Goal: Information Seeking & Learning: Learn about a topic

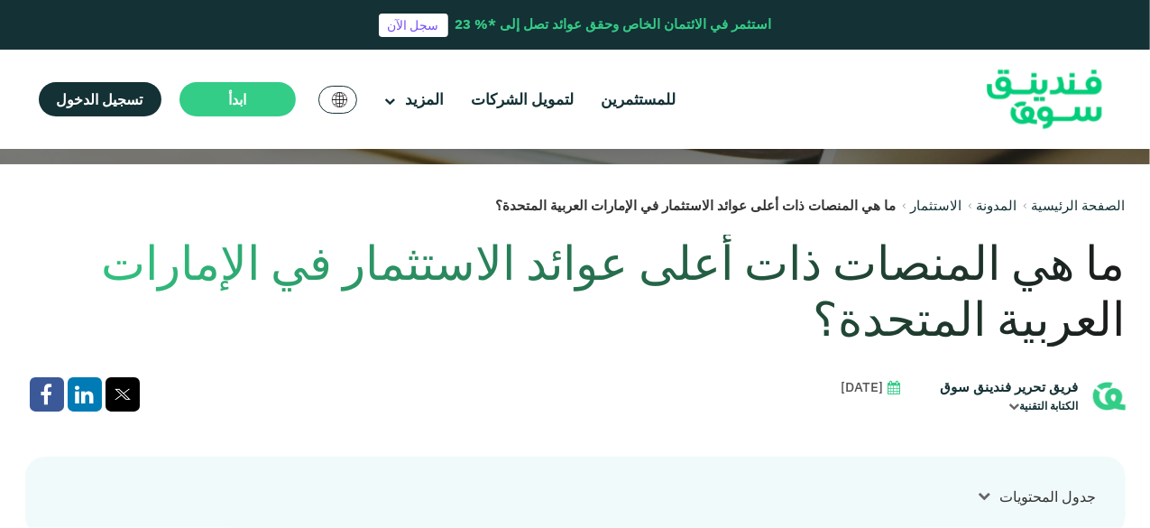
scroll to position [361, 0]
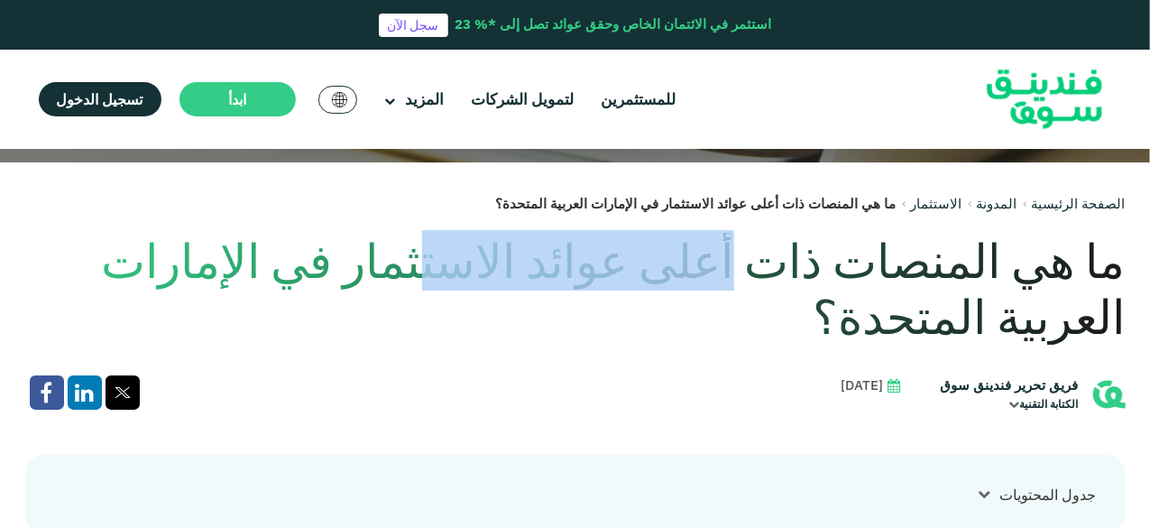
drag, startPoint x: 749, startPoint y: 271, endPoint x: 474, endPoint y: 271, distance: 274.2
click at [474, 271] on h1 "ما هي المنصات ذات أعلى عوائد الاستثمار في الإمارات العربية المتحدة؟" at bounding box center [575, 289] width 1100 height 113
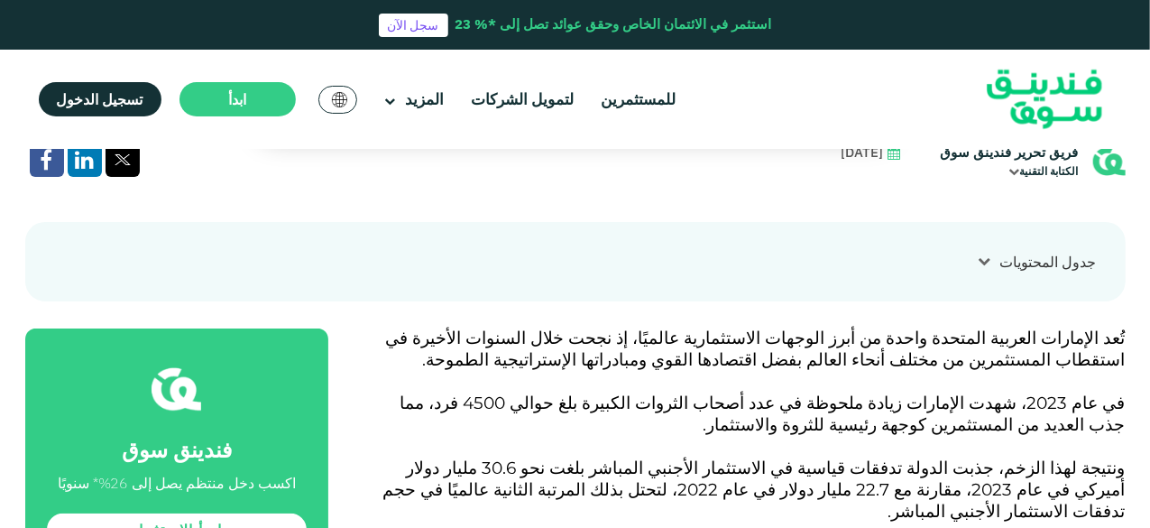
scroll to position [631, 0]
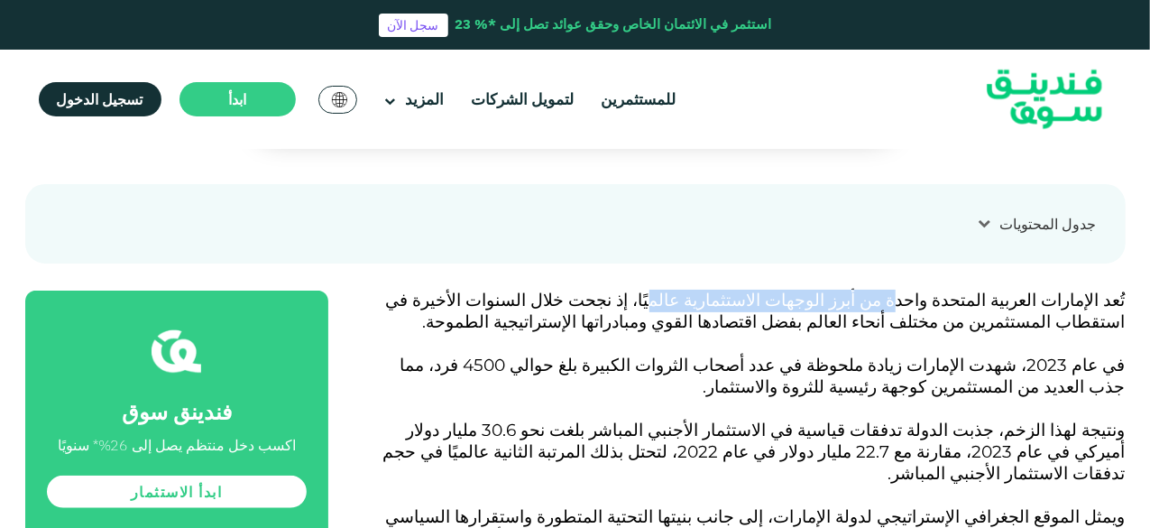
drag, startPoint x: 943, startPoint y: 300, endPoint x: 751, endPoint y: 297, distance: 192.1
click at [751, 297] on span "تُعد الإمارات العربية المتحدة واحدة من أبرز الوجهات الاستثمارية عالميًا، إذ نجح…" at bounding box center [756, 310] width 740 height 42
drag, startPoint x: 1024, startPoint y: 323, endPoint x: 945, endPoint y: 317, distance: 79.6
click at [945, 317] on span "تُعد الإمارات العربية المتحدة واحدة من أبرز الوجهات الاستثمارية عالميًا، إذ نجح…" at bounding box center [756, 310] width 740 height 42
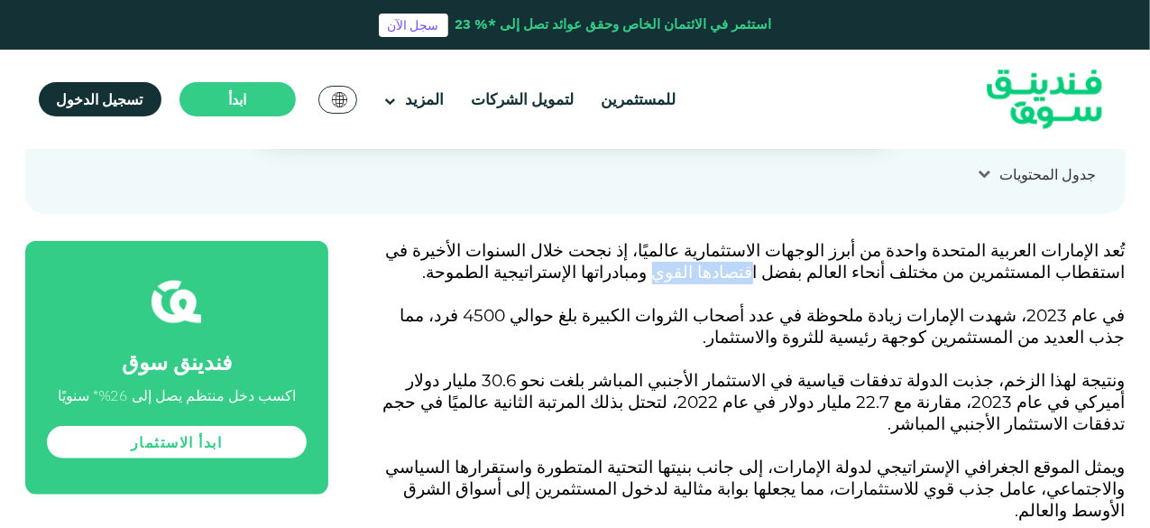
scroll to position [721, 0]
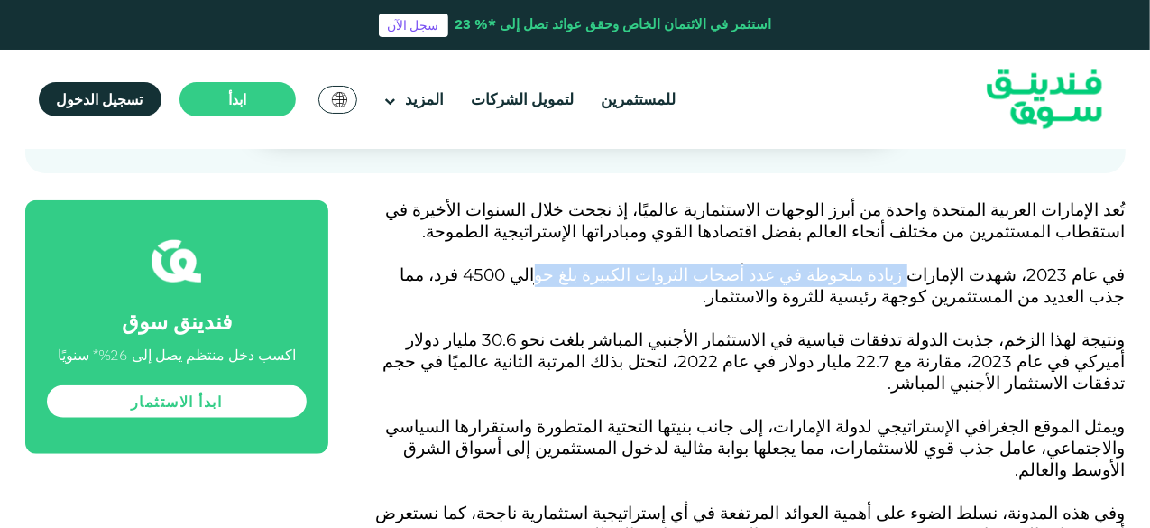
drag, startPoint x: 950, startPoint y: 273, endPoint x: 655, endPoint y: 273, distance: 294.9
click at [655, 273] on span "في عام 2023، شهدت الإمارات زيادة ملحوظة في عدد أصحاب الثروات الكبيرة بلغ حوالي …" at bounding box center [762, 285] width 725 height 42
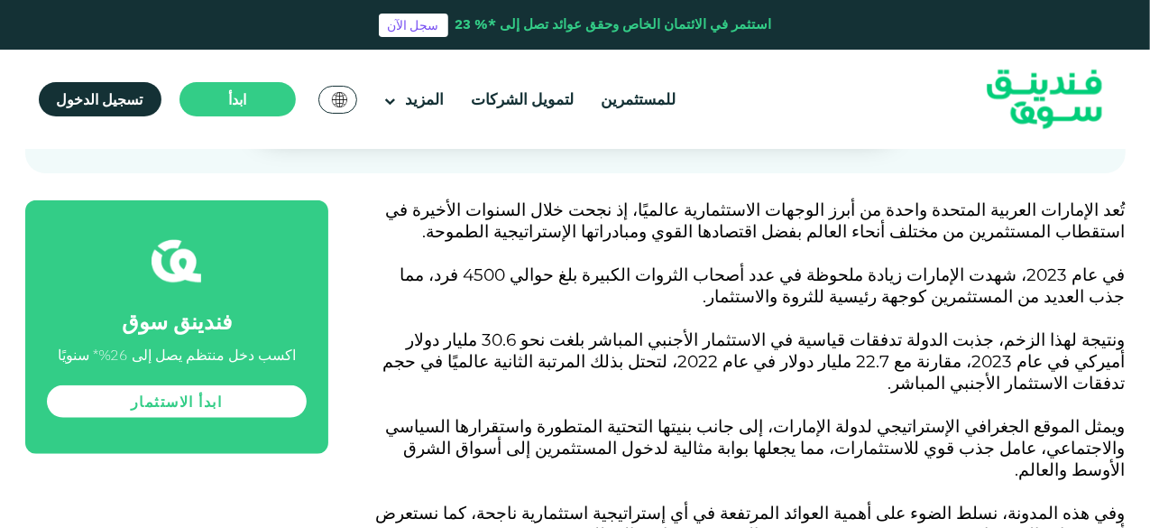
click at [622, 277] on span "في عام 2023، شهدت الإمارات زيادة ملحوظة في عدد أصحاب الثروات الكبيرة بلغ حوالي …" at bounding box center [762, 285] width 725 height 42
click at [1062, 299] on span "في عام 2023، شهدت الإمارات زيادة ملحوظة في عدد أصحاب الثروات الكبيرة بلغ حوالي …" at bounding box center [762, 285] width 725 height 42
click at [985, 293] on span "في عام 2023، شهدت الإمارات زيادة ملحوظة في عدد أصحاب الثروات الكبيرة بلغ حوالي …" at bounding box center [762, 285] width 725 height 42
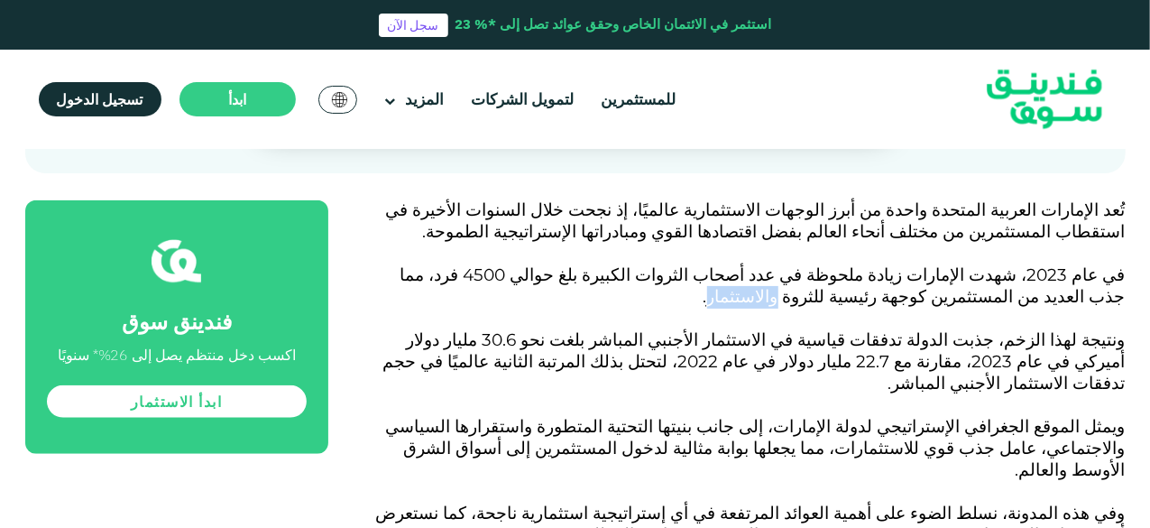
click at [985, 293] on span "في عام 2023، شهدت الإمارات زيادة ملحوظة في عدد أصحاب الثروات الكبيرة بلغ حوالي …" at bounding box center [762, 285] width 725 height 42
click at [1005, 342] on span "ونتيجة لهذا الزخم، جذبت الدولة تدفقات قياسية في الاستثمار الأجنبي المباشر بلغت …" at bounding box center [754, 361] width 742 height 64
click at [939, 341] on span "ونتيجة لهذا الزخم، جذبت الدولة تدفقات قياسية في الاستثمار الأجنبي المباشر بلغت …" at bounding box center [754, 361] width 742 height 64
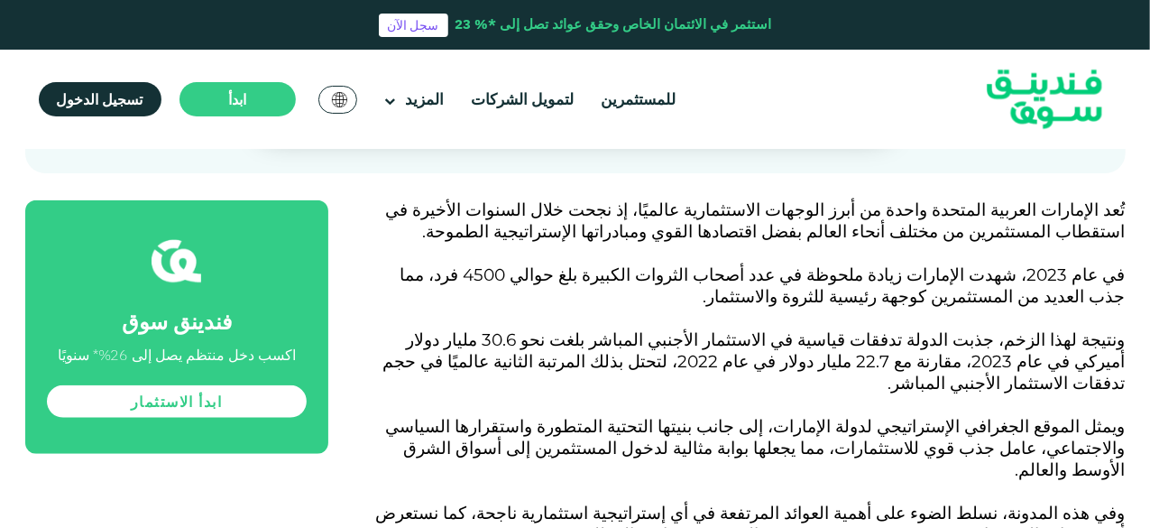
click at [887, 341] on span "ونتيجة لهذا الزخم، جذبت الدولة تدفقات قياسية في الاستثمار الأجنبي المباشر بلغت …" at bounding box center [754, 361] width 742 height 64
click at [648, 342] on span "ونتيجة لهذا الزخم، جذبت الدولة تدفقات قياسية في الاستثمار الأجنبي المباشر بلغت …" at bounding box center [754, 361] width 742 height 64
drag, startPoint x: 790, startPoint y: 364, endPoint x: 720, endPoint y: 364, distance: 70.3
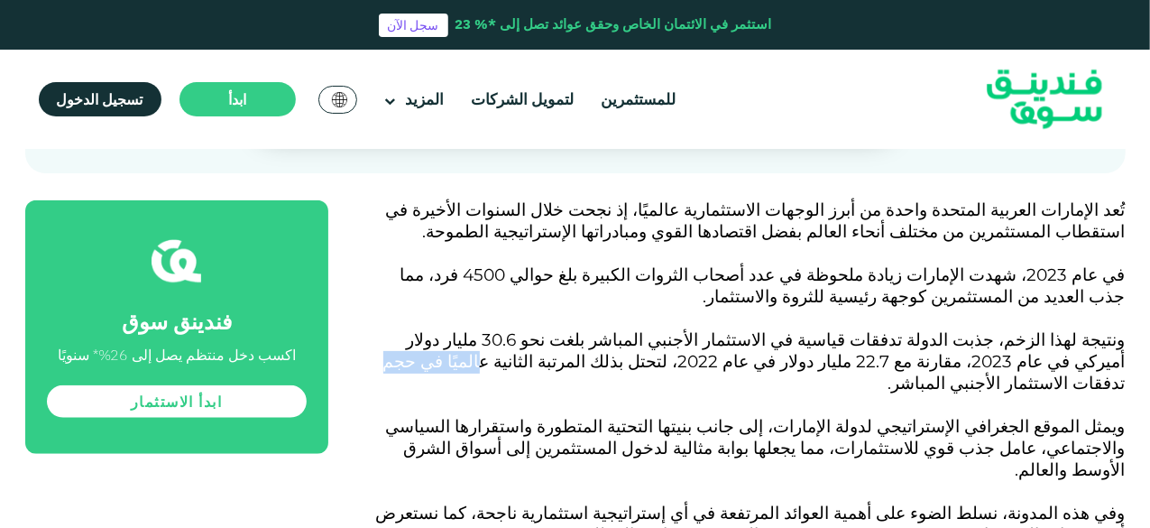
click at [720, 364] on span "ونتيجة لهذا الزخم، جذبت الدولة تدفقات قياسية في الاستثمار الأجنبي المباشر بلغت …" at bounding box center [754, 361] width 742 height 64
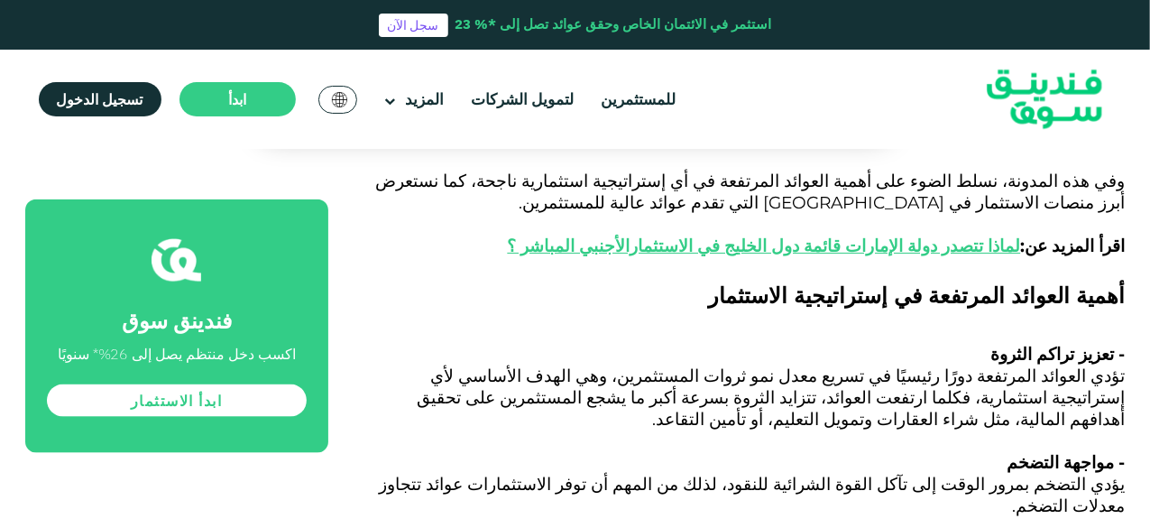
scroll to position [1082, 0]
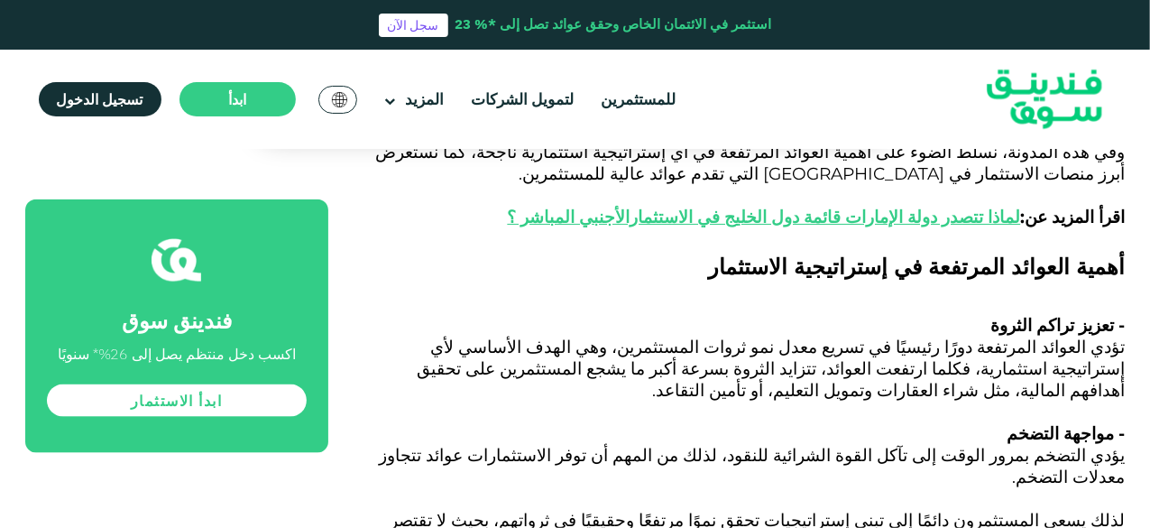
click at [767, 336] on span "تؤدي العوائد المرتفعة دورًا رئيسيًا في تسريع معدل نمو ثروات المستثمرين، وهي اله…" at bounding box center [772, 368] width 708 height 64
click at [502, 336] on span "تؤدي العوائد المرتفعة دورًا رئيسيًا في تسريع معدل نمو ثروات المستثمرين، وهي اله…" at bounding box center [772, 368] width 708 height 64
click at [617, 336] on span "تؤدي العوائد المرتفعة دورًا رئيسيًا في تسريع معدل نمو ثروات المستثمرين، وهي اله…" at bounding box center [772, 368] width 708 height 64
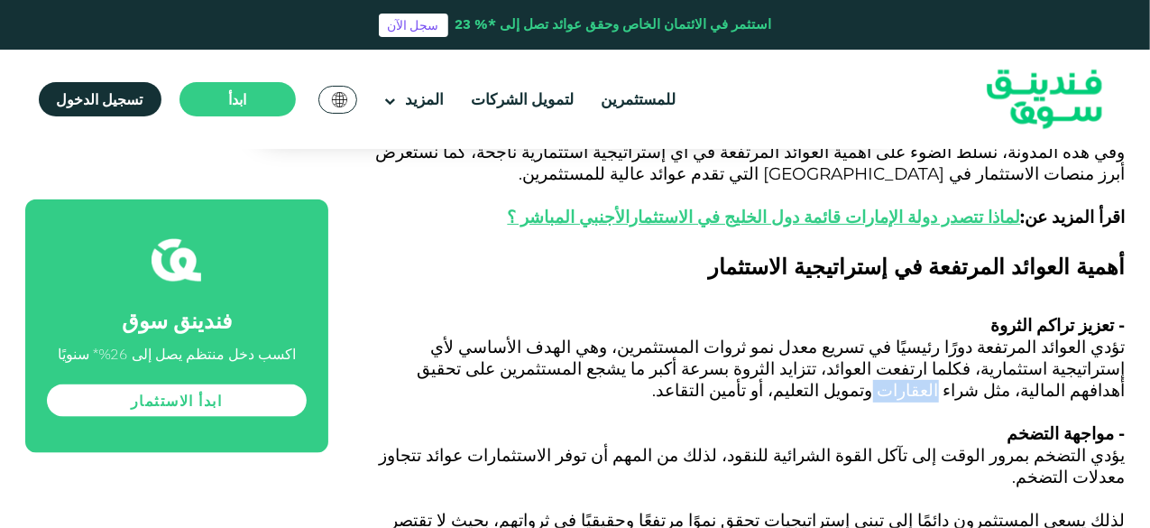
click at [617, 336] on span "تؤدي العوائد المرتفعة دورًا رئيسيًا في تسريع معدل نمو ثروات المستثمرين، وهي اله…" at bounding box center [772, 368] width 708 height 64
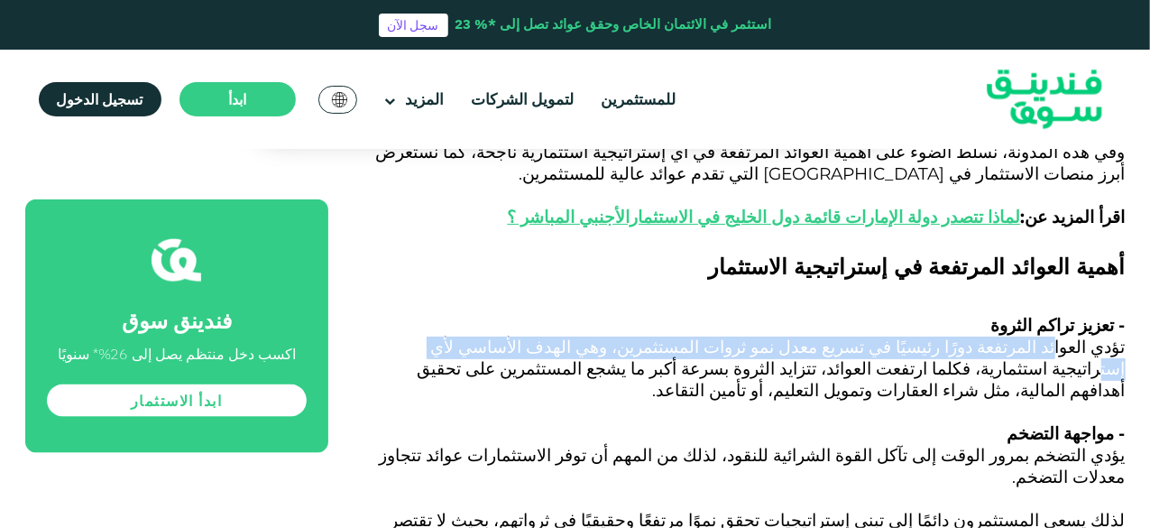
drag, startPoint x: 1050, startPoint y: 308, endPoint x: 565, endPoint y: 301, distance: 484.3
click at [565, 336] on span "تؤدي العوائد المرتفعة دورًا رئيسيًا في تسريع معدل نمو ثروات المستثمرين، وهي اله…" at bounding box center [772, 368] width 708 height 64
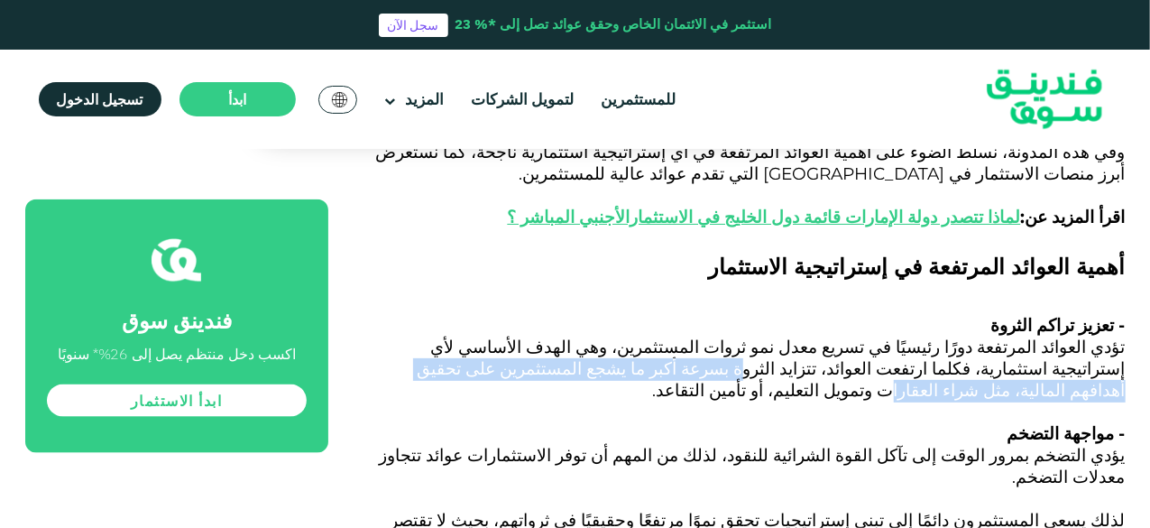
drag, startPoint x: 1021, startPoint y: 329, endPoint x: 595, endPoint y: 326, distance: 425.7
click at [595, 336] on span "تؤدي العوائد المرتفعة دورًا رئيسيًا في تسريع معدل نمو ثروات المستثمرين، وهي اله…" at bounding box center [772, 368] width 708 height 64
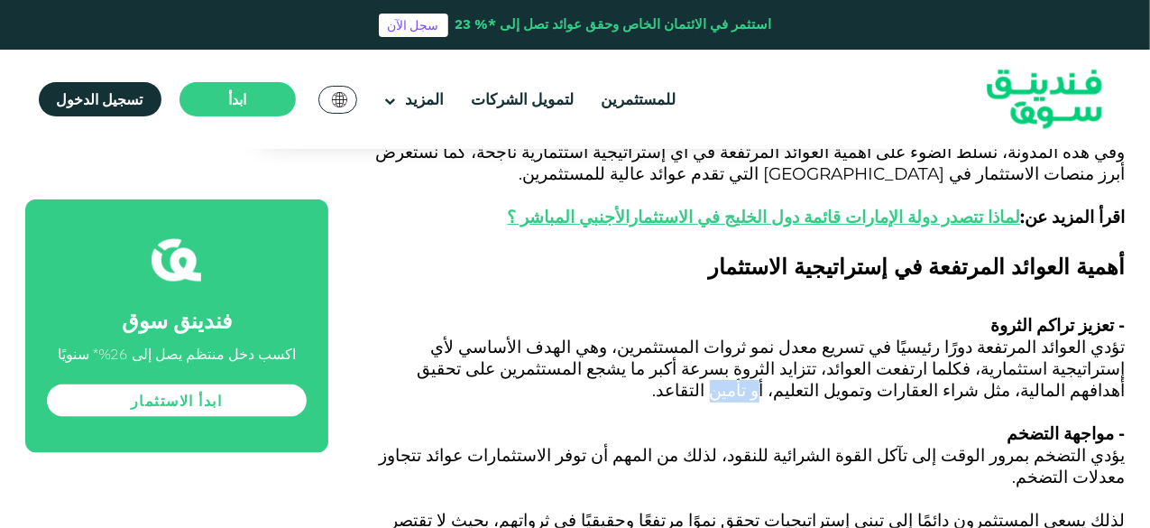
drag, startPoint x: 493, startPoint y: 323, endPoint x: 459, endPoint y: 323, distance: 34.3
click at [459, 336] on span "تؤدي العوائد المرتفعة دورًا رئيسيًا في تسريع معدل نمو ثروات المستثمرين، وهي اله…" at bounding box center [772, 368] width 708 height 64
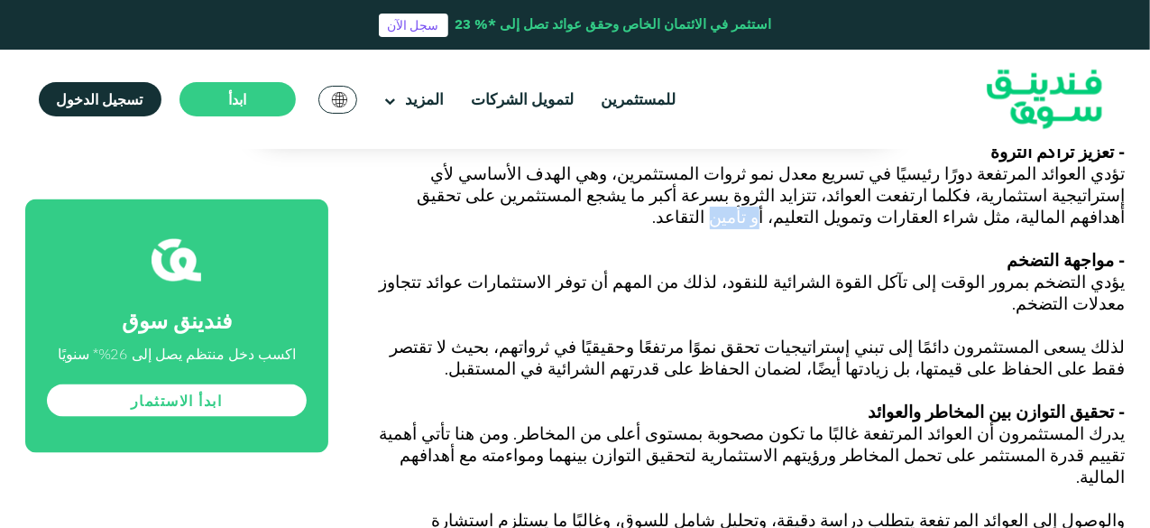
scroll to position [1263, 0]
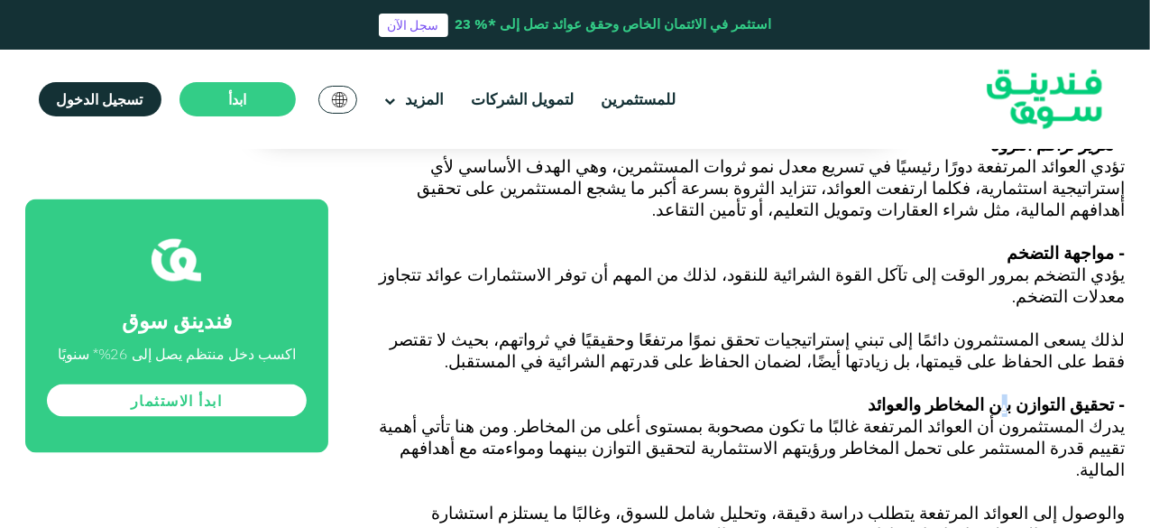
click at [1021, 394] on span "- تحقيق التوازن بين المخاطر والعوائد" at bounding box center [996, 404] width 257 height 21
click at [976, 416] on span "يدرك المستثمرون أن العوائد المرتفعة غالبًا ما تكون مصحوبة بمستوى أعلى من المخاط…" at bounding box center [753, 448] width 746 height 64
drag, startPoint x: 1097, startPoint y: 345, endPoint x: 1036, endPoint y: 345, distance: 60.4
click at [1036, 416] on span "يدرك المستثمرون أن العوائد المرتفعة غالبًا ما تكون مصحوبة بمستوى أعلى من المخاط…" at bounding box center [753, 448] width 746 height 64
click at [1034, 416] on span "يدرك المستثمرون أن العوائد المرتفعة غالبًا ما تكون مصحوبة بمستوى أعلى من المخاط…" at bounding box center [753, 448] width 746 height 64
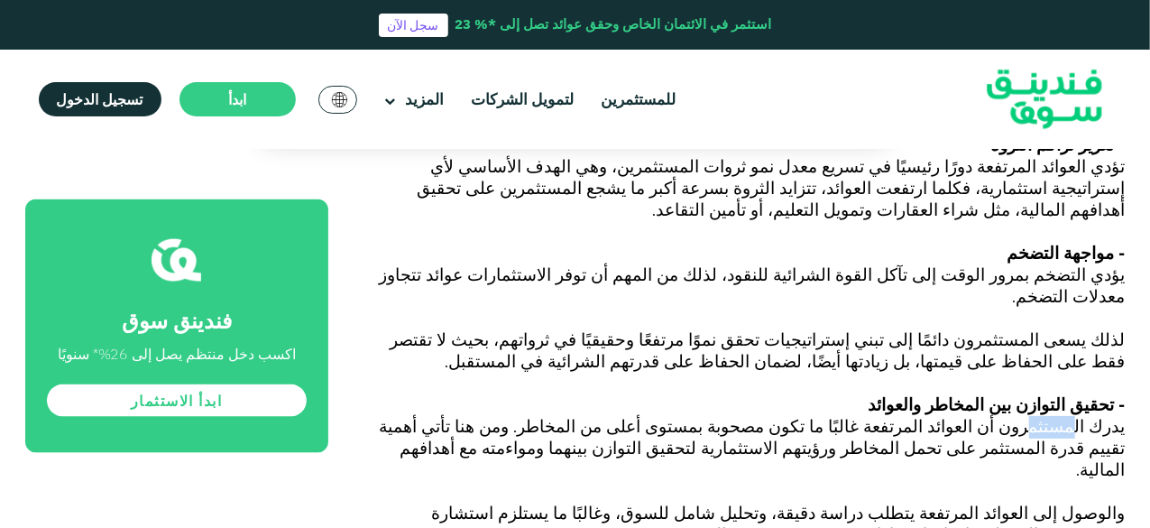
drag, startPoint x: 1087, startPoint y: 343, endPoint x: 1055, endPoint y: 343, distance: 31.6
click at [1055, 416] on span "يدرك المستثمرون أن العوائد المرتفعة غالبًا ما تكون مصحوبة بمستوى أعلى من المخاط…" at bounding box center [753, 448] width 746 height 64
click at [676, 416] on span "يدرك المستثمرون أن العوائد المرتفعة غالبًا ما تكون مصحوبة بمستوى أعلى من المخاط…" at bounding box center [753, 448] width 746 height 64
drag, startPoint x: 615, startPoint y: 342, endPoint x: 564, endPoint y: 341, distance: 51.4
click at [564, 416] on span "يدرك المستثمرون أن العوائد المرتفعة غالبًا ما تكون مصحوبة بمستوى أعلى من المخاط…" at bounding box center [753, 448] width 746 height 64
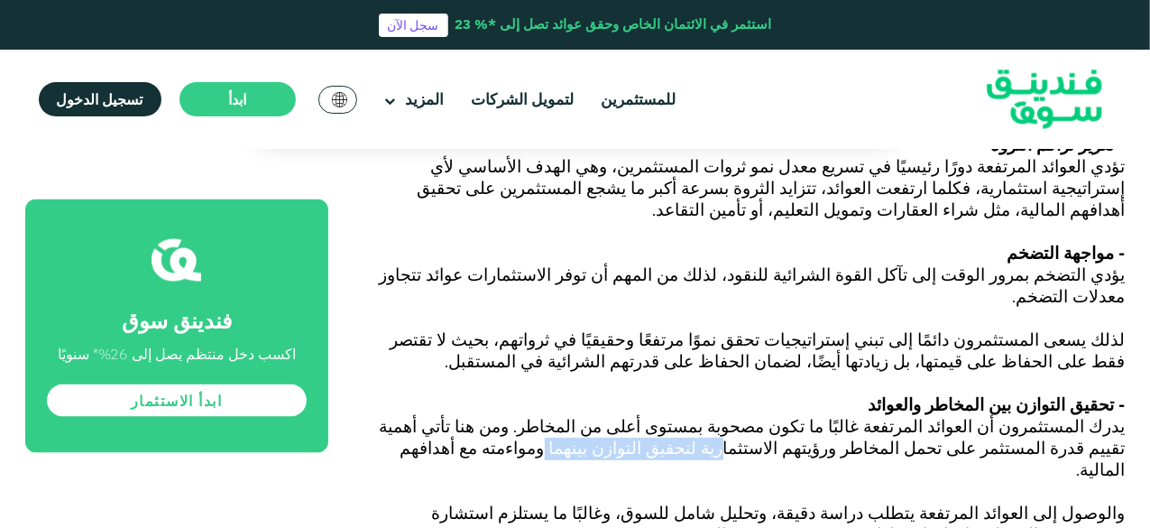
drag, startPoint x: 987, startPoint y: 361, endPoint x: 849, endPoint y: 361, distance: 138.0
click at [849, 416] on span "يدرك المستثمرون أن العوائد المرتفعة غالبًا ما تكون مصحوبة بمستوى أعلى من المخاط…" at bounding box center [753, 448] width 746 height 64
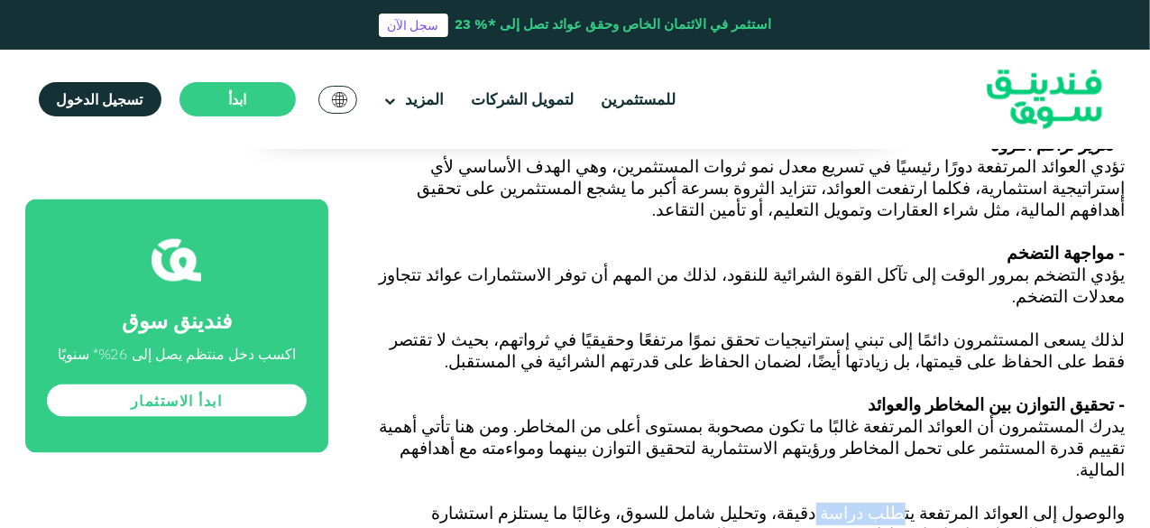
drag, startPoint x: 952, startPoint y: 405, endPoint x: 878, endPoint y: 405, distance: 74.0
drag, startPoint x: 810, startPoint y: 405, endPoint x: 763, endPoint y: 405, distance: 46.9
drag, startPoint x: 676, startPoint y: 405, endPoint x: 530, endPoint y: 407, distance: 146.1
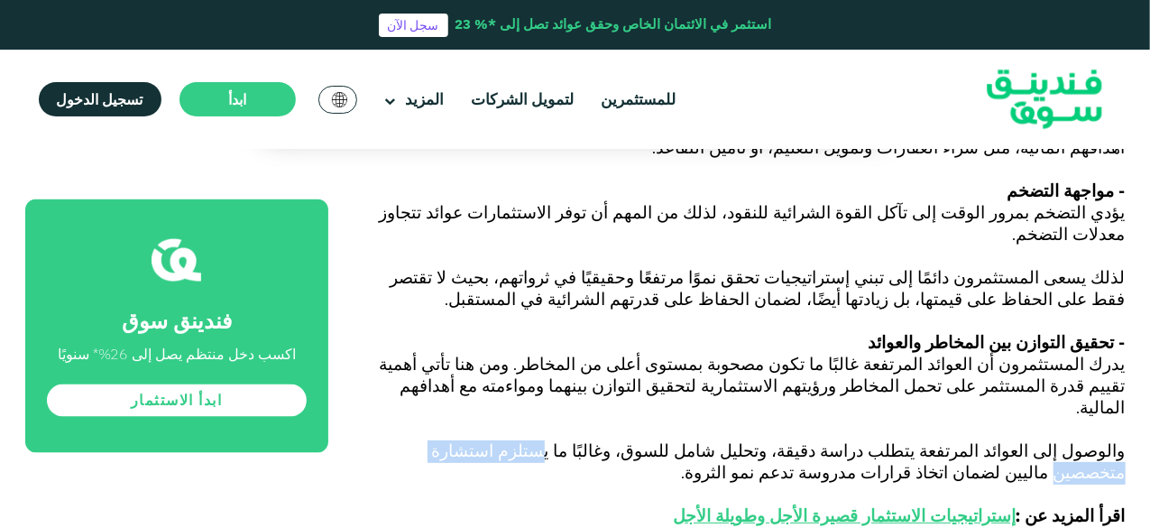
scroll to position [1353, 0]
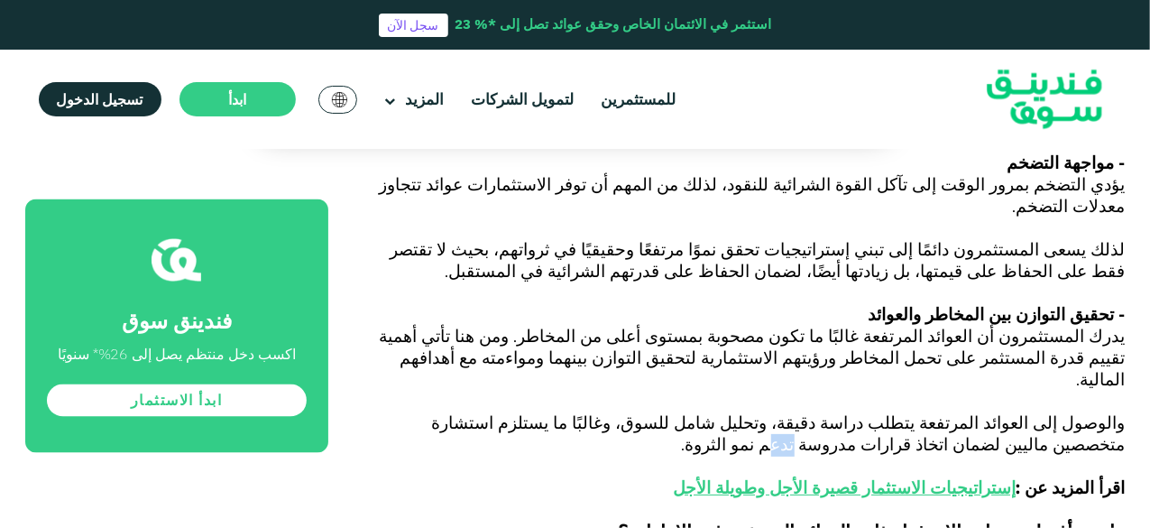
drag, startPoint x: 1076, startPoint y: 335, endPoint x: 1056, endPoint y: 335, distance: 19.9
click at [1056, 412] on span "والوصول إلى العوائد المرتفعة يتطلب دراسة دقيقة، وتحليل شامل للسوق، وغالبًا ما ي…" at bounding box center [779, 455] width 694 height 86
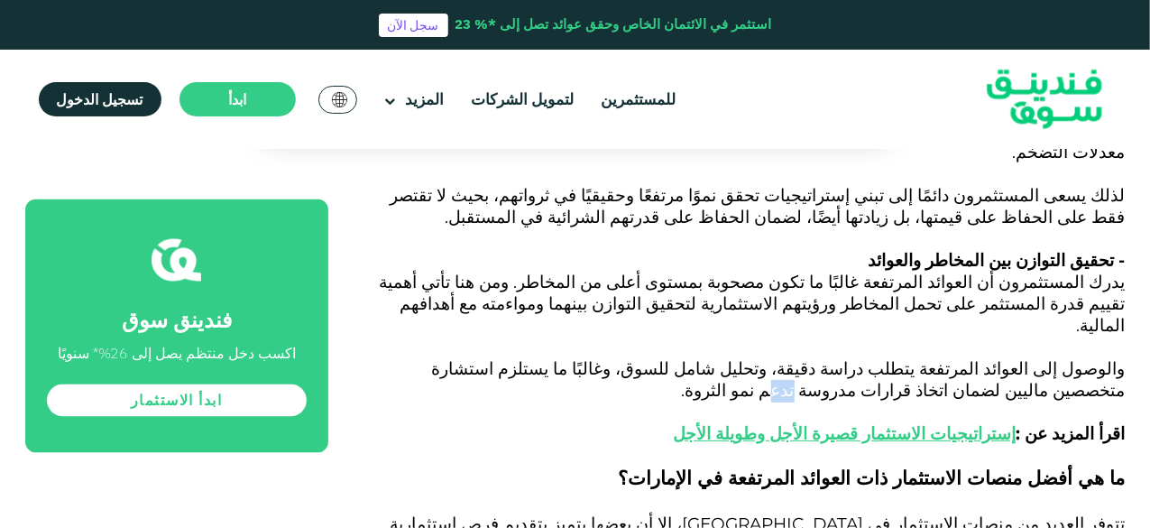
scroll to position [1533, 0]
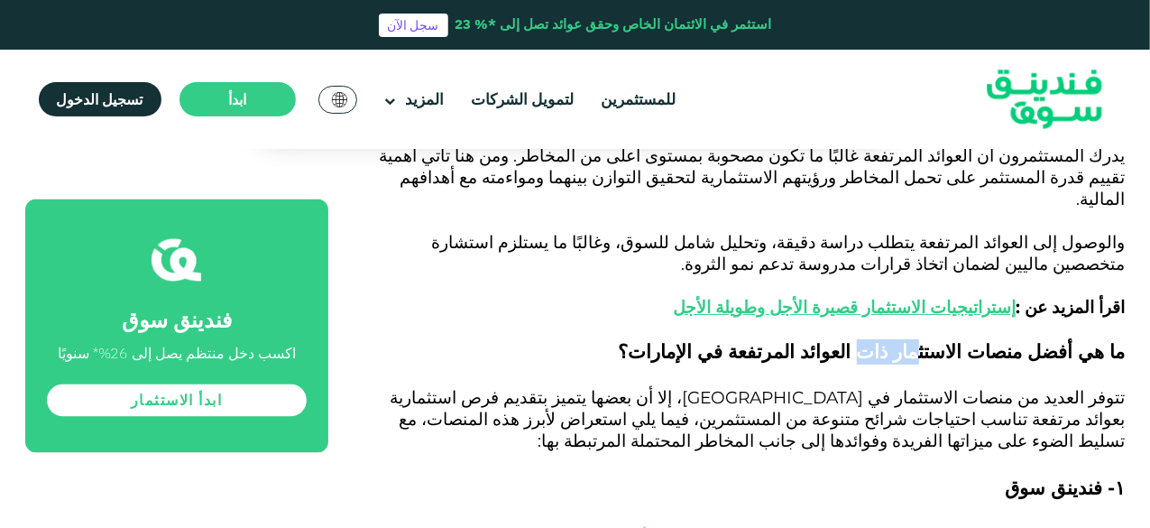
drag, startPoint x: 957, startPoint y: 243, endPoint x: 907, endPoint y: 243, distance: 49.6
click at [907, 339] on span "ما هي أفضل منصات الاستثمار ذات العوائد المرتفعة في الإمارات؟" at bounding box center [872, 350] width 507 height 23
drag, startPoint x: 1035, startPoint y: 295, endPoint x: 997, endPoint y: 295, distance: 37.9
click at [997, 387] on span "تتوفر العديد من منصات الاستثمار في [GEOGRAPHIC_DATA]، إلا أن بعضها يتميز بتقديم…" at bounding box center [757, 419] width 735 height 64
drag, startPoint x: 629, startPoint y: 301, endPoint x: 583, endPoint y: 302, distance: 46.0
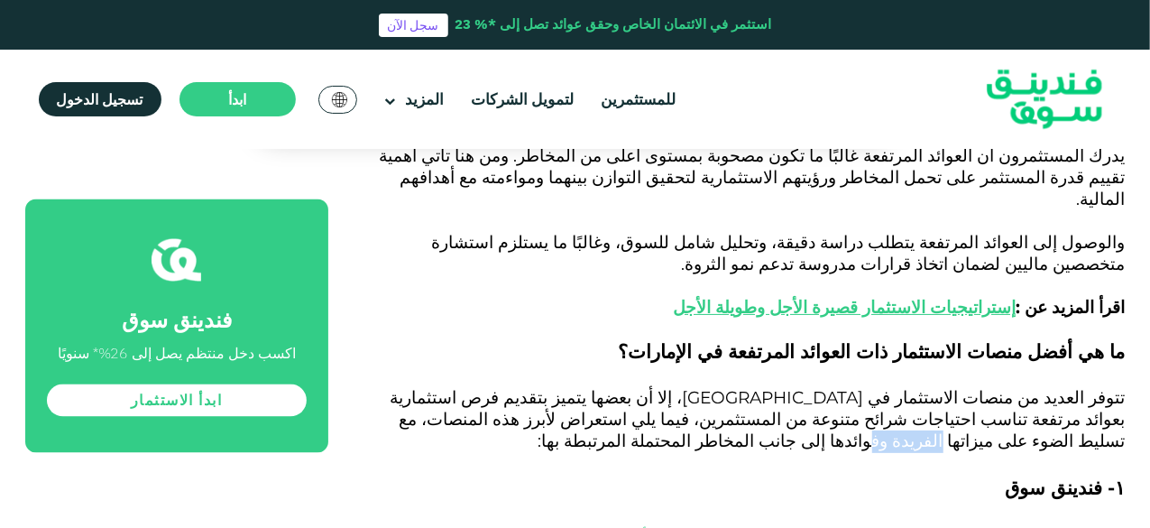
click at [583, 387] on span "تتوفر العديد من منصات الاستثمار في [GEOGRAPHIC_DATA]، إلا أن بعضها يتميز بتقديم…" at bounding box center [757, 419] width 735 height 64
